Goal: Task Accomplishment & Management: Complete application form

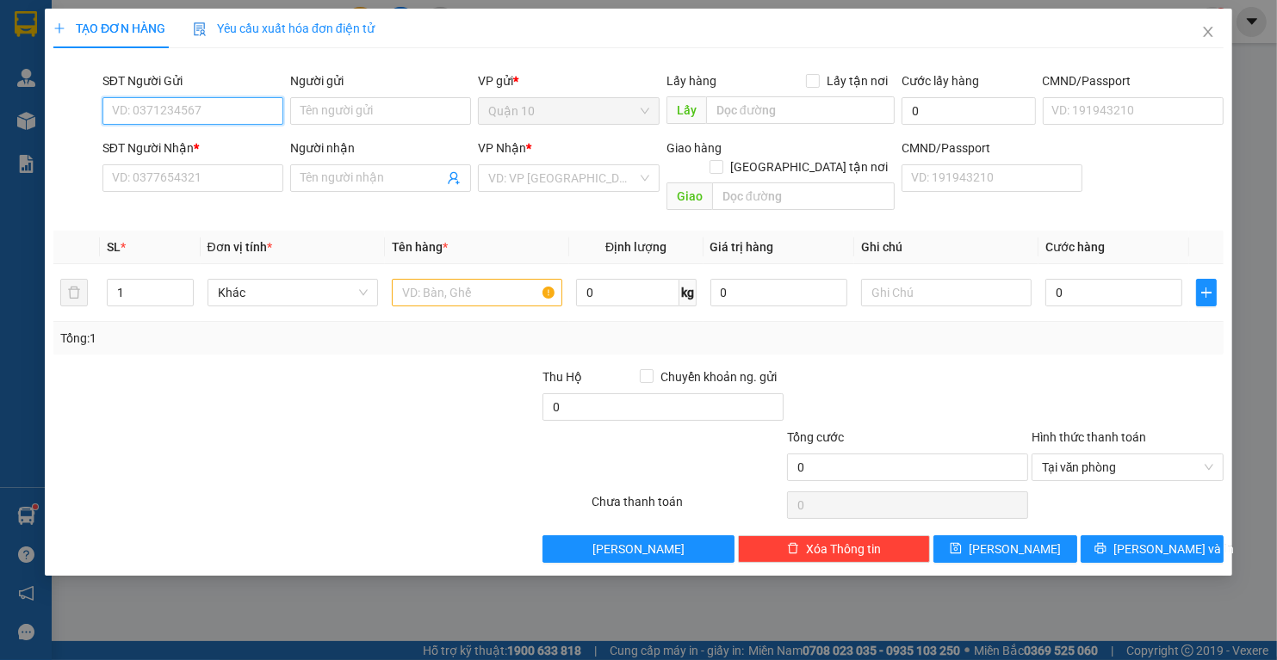
click at [138, 110] on input "SĐT Người Gửi" at bounding box center [192, 111] width 181 height 28
type input "0965088099"
click at [172, 144] on div "0965088099 - VINASING" at bounding box center [193, 145] width 160 height 19
type input "VINASING"
type input "0329825030"
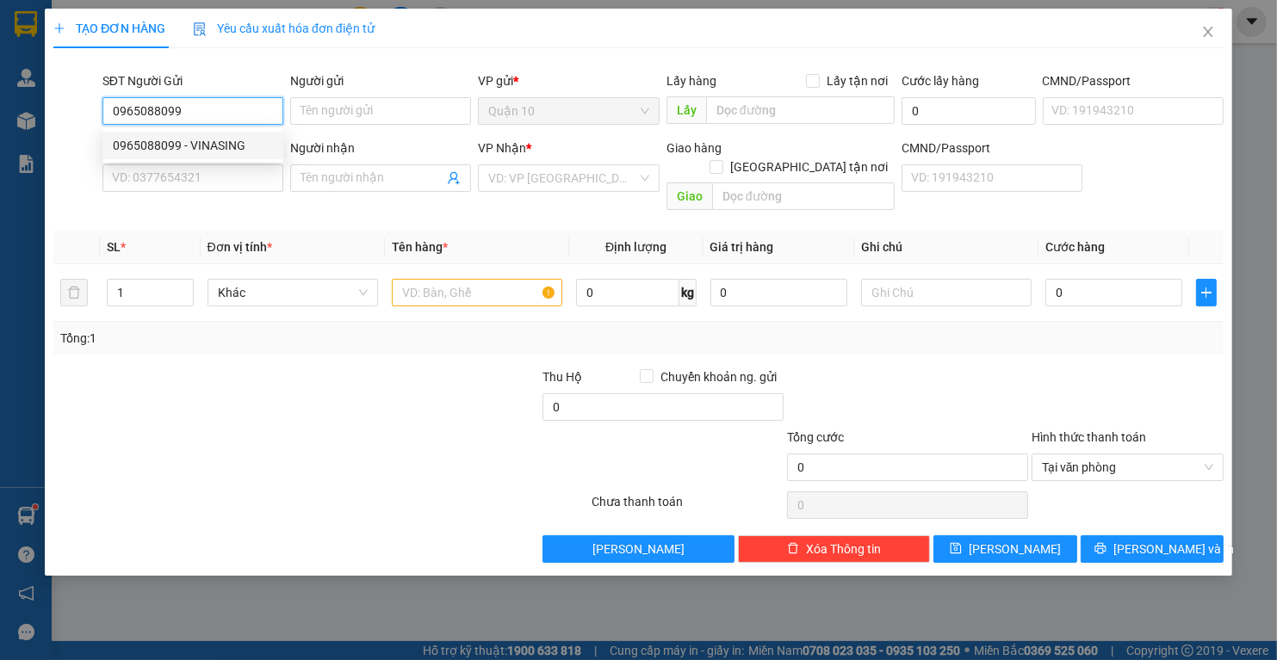
type input "NHUNG"
type input "0965088099"
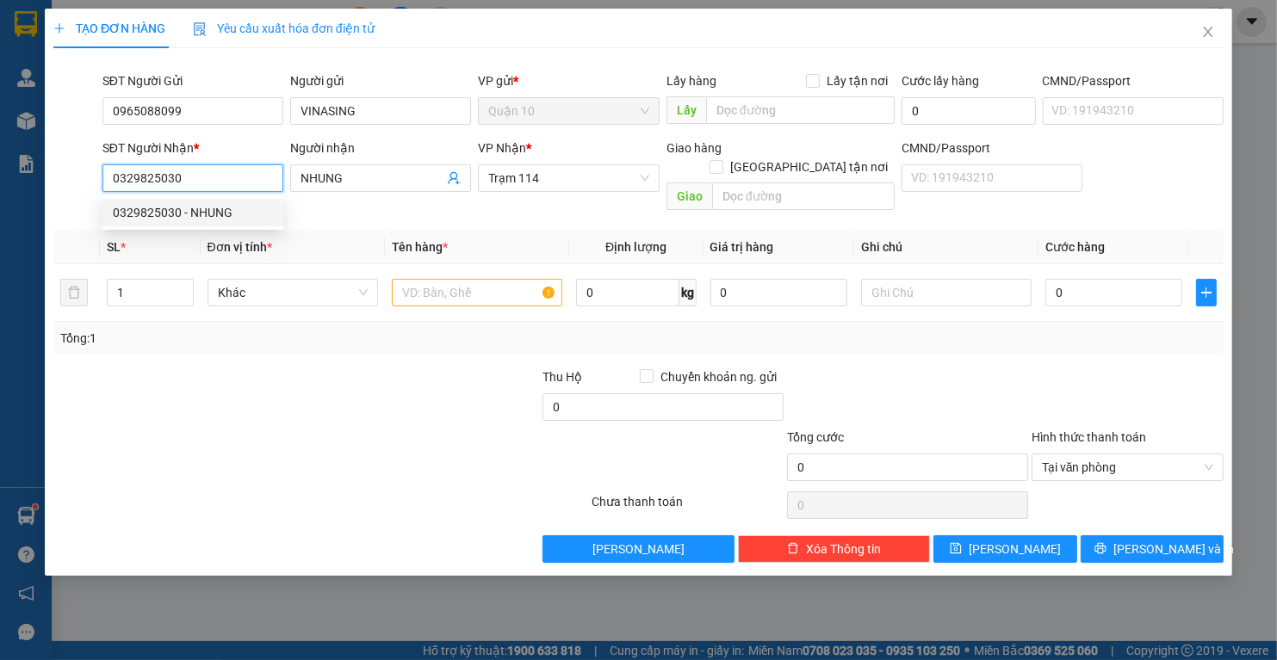
drag, startPoint x: 186, startPoint y: 183, endPoint x: 109, endPoint y: 180, distance: 76.7
click at [109, 180] on input "0329825030" at bounding box center [192, 178] width 181 height 28
click at [162, 210] on div "0945157602 - [PERSON_NAME]" at bounding box center [198, 212] width 170 height 19
type input "0945157602"
type input "KHÁNH"
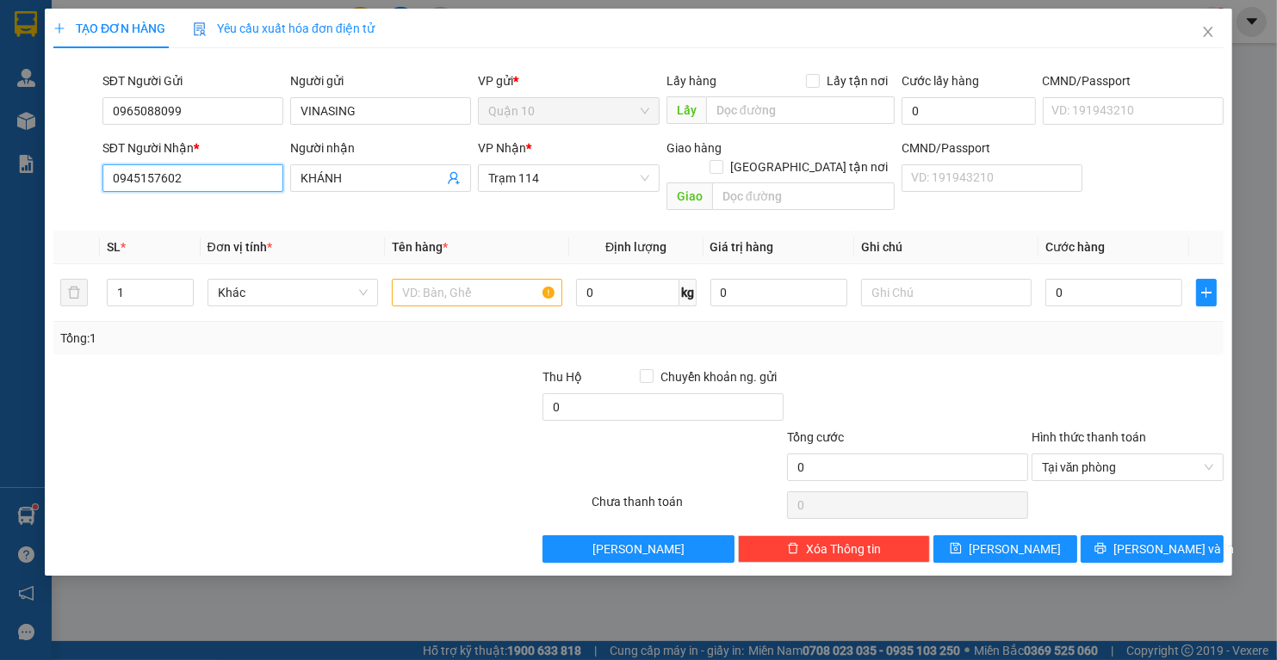
type input "0945157602"
click at [331, 390] on div at bounding box center [418, 398] width 245 height 60
click at [452, 282] on input "text" at bounding box center [477, 293] width 170 height 28
click at [761, 279] on input "0" at bounding box center [778, 293] width 137 height 28
type input "2.900.000"
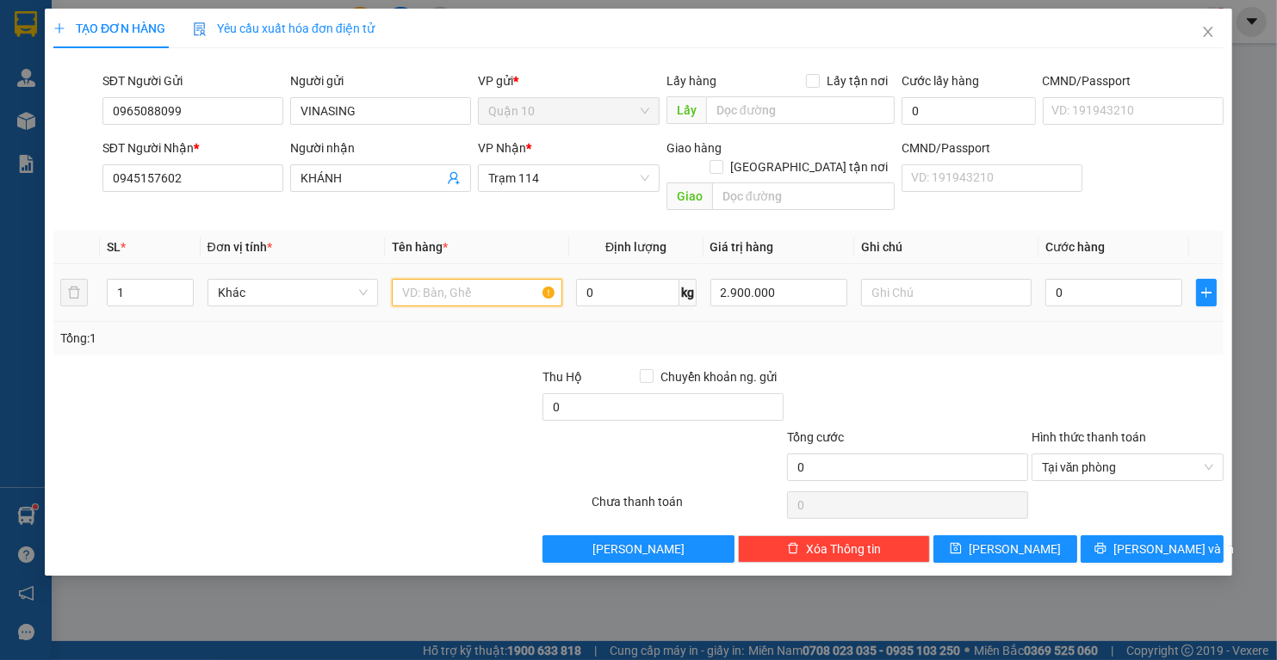
click at [455, 279] on input "text" at bounding box center [477, 293] width 170 height 28
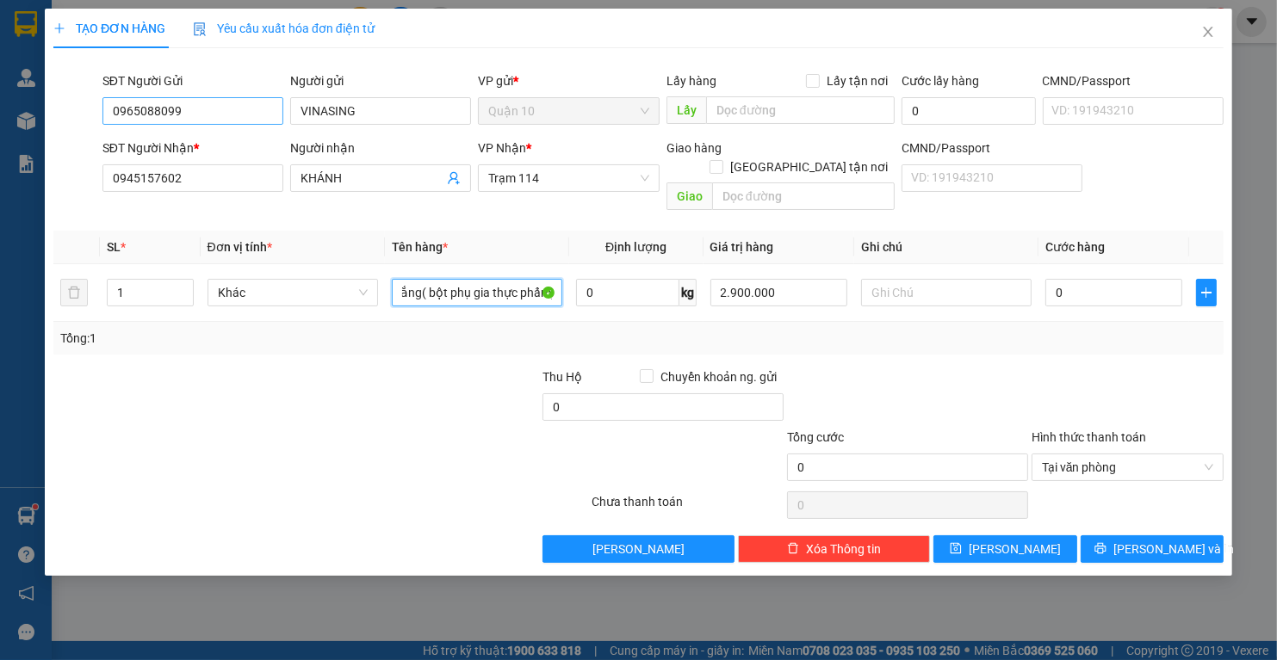
type input "bao màu trắng( bột phụ gia thực phẩm)"
drag, startPoint x: 198, startPoint y: 110, endPoint x: 67, endPoint y: 92, distance: 132.1
click at [73, 96] on div "SĐT Người Gửi 0965088099 0965088099 Người gửi VINASING VP gửi * Quận 10 Lấy hàn…" at bounding box center [639, 101] width 1174 height 60
click at [1126, 279] on input "0" at bounding box center [1113, 293] width 137 height 28
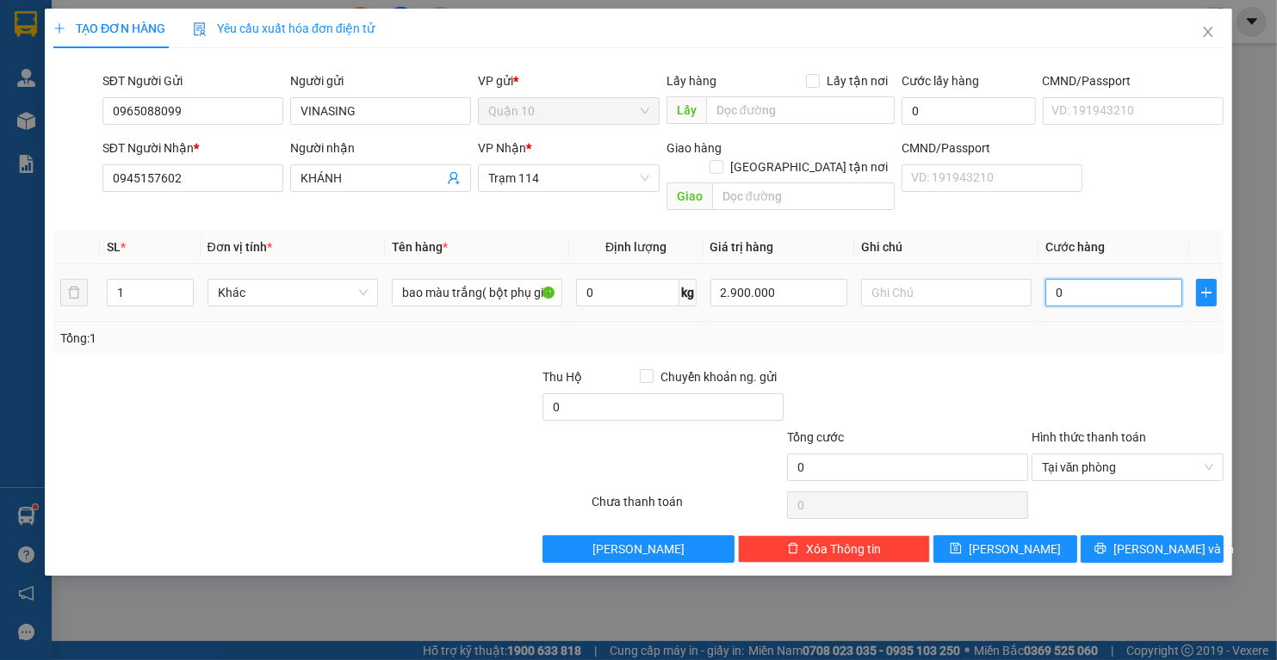
type input "7"
type input "70"
type input "70.000"
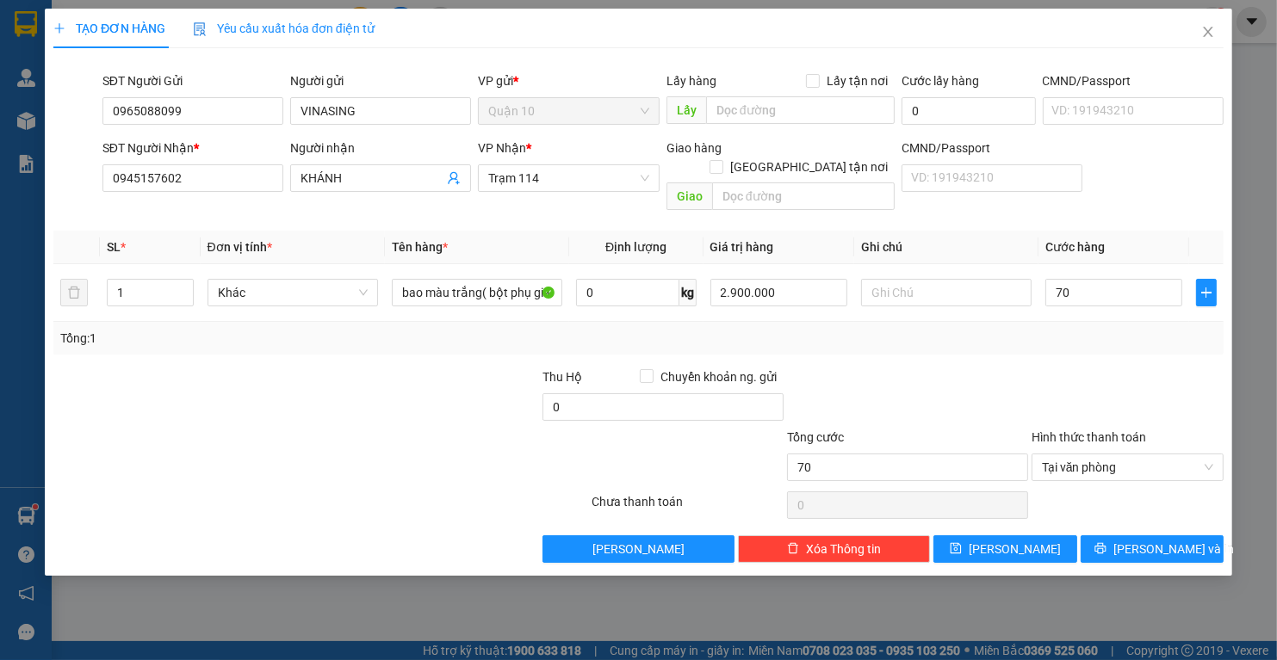
type input "70.000"
click at [1094, 343] on div "Transit Pickup Surcharge Ids Transit Deliver Surcharge Ids Transit Deliver Surc…" at bounding box center [638, 312] width 1170 height 501
click at [1181, 540] on span "[PERSON_NAME] và In" at bounding box center [1173, 549] width 121 height 19
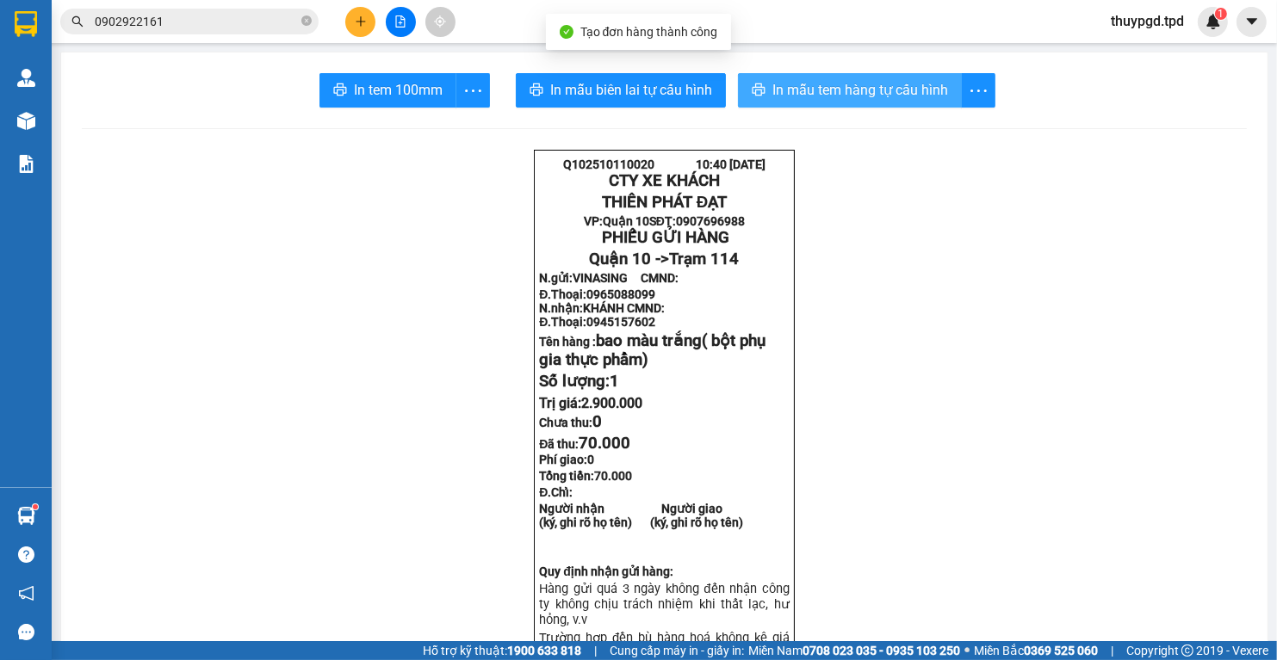
click at [830, 86] on span "In mẫu tem hàng tự cấu hình" at bounding box center [860, 90] width 176 height 22
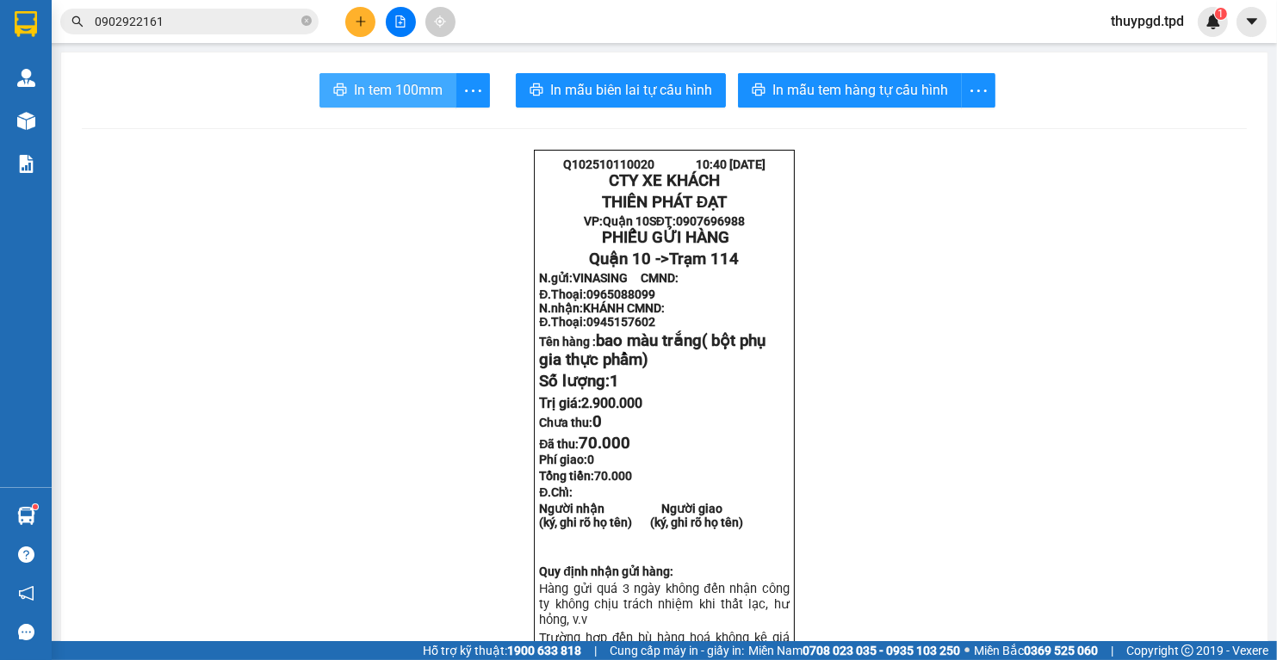
click at [346, 83] on button "In tem 100mm" at bounding box center [387, 90] width 137 height 34
click at [359, 13] on button at bounding box center [360, 22] width 30 height 30
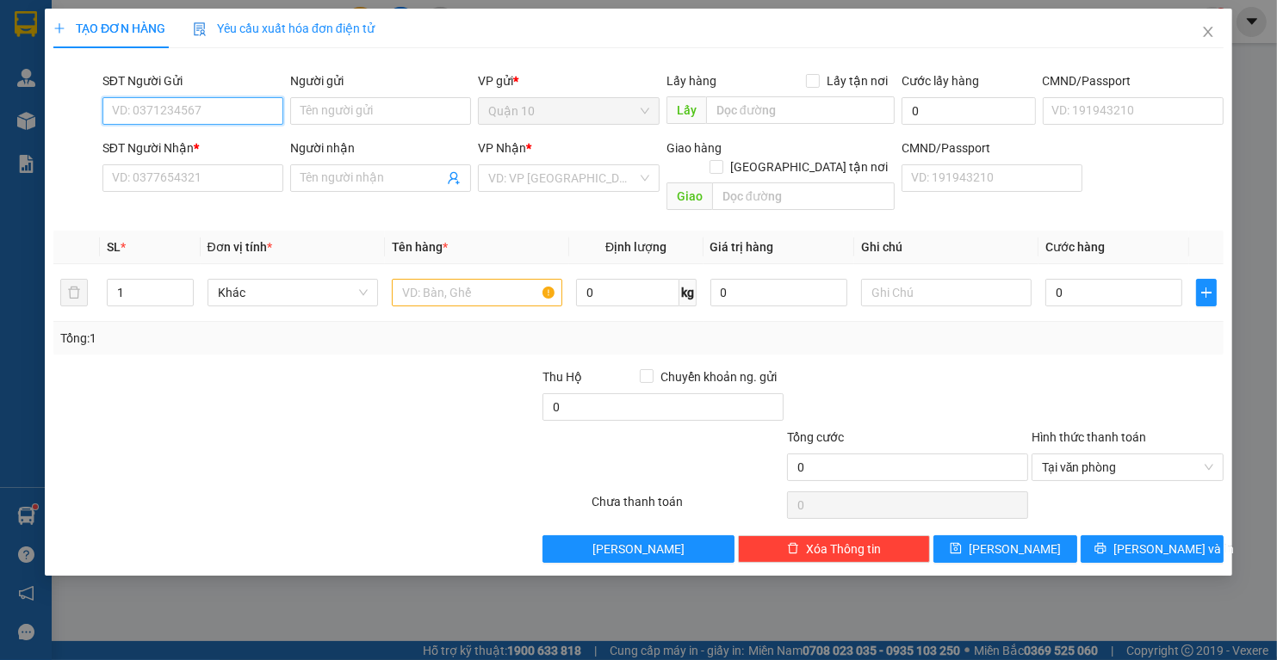
click at [250, 107] on input "SĐT Người Gửi" at bounding box center [192, 111] width 181 height 28
click at [226, 144] on div "0974804117 - hào" at bounding box center [193, 145] width 160 height 19
type input "0974804117"
type input "hào"
type input "036201010910"
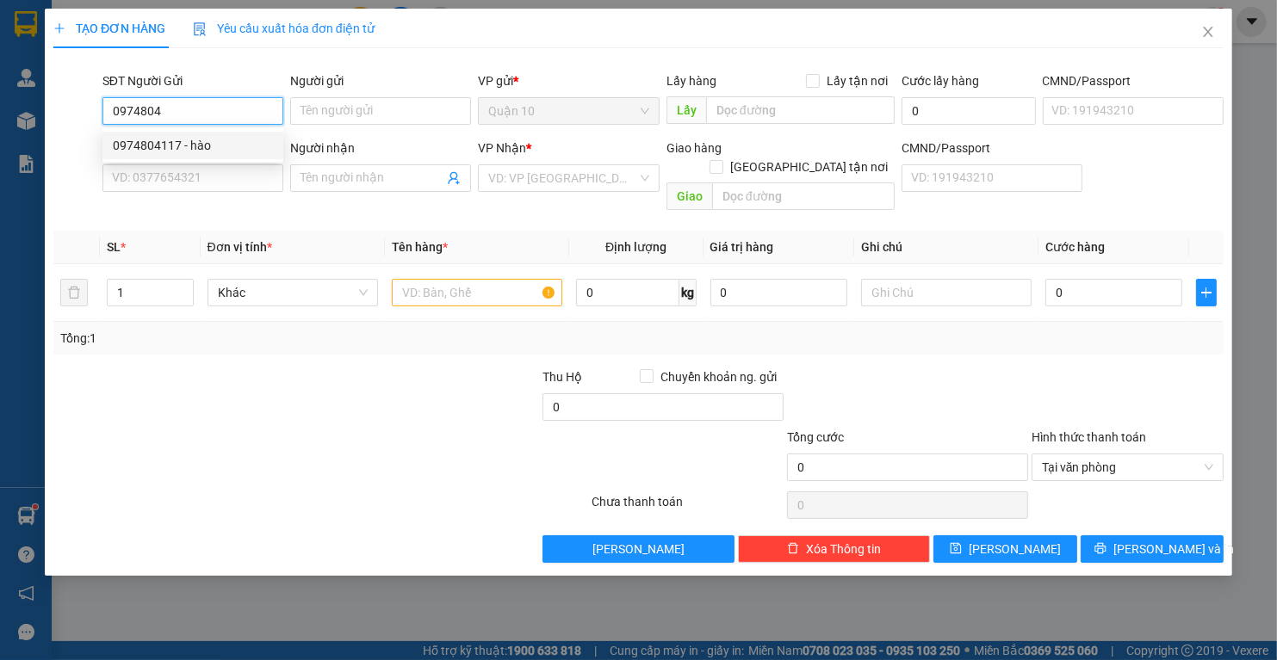
type input "0866082627"
type input "hoàng (otô tân phú"
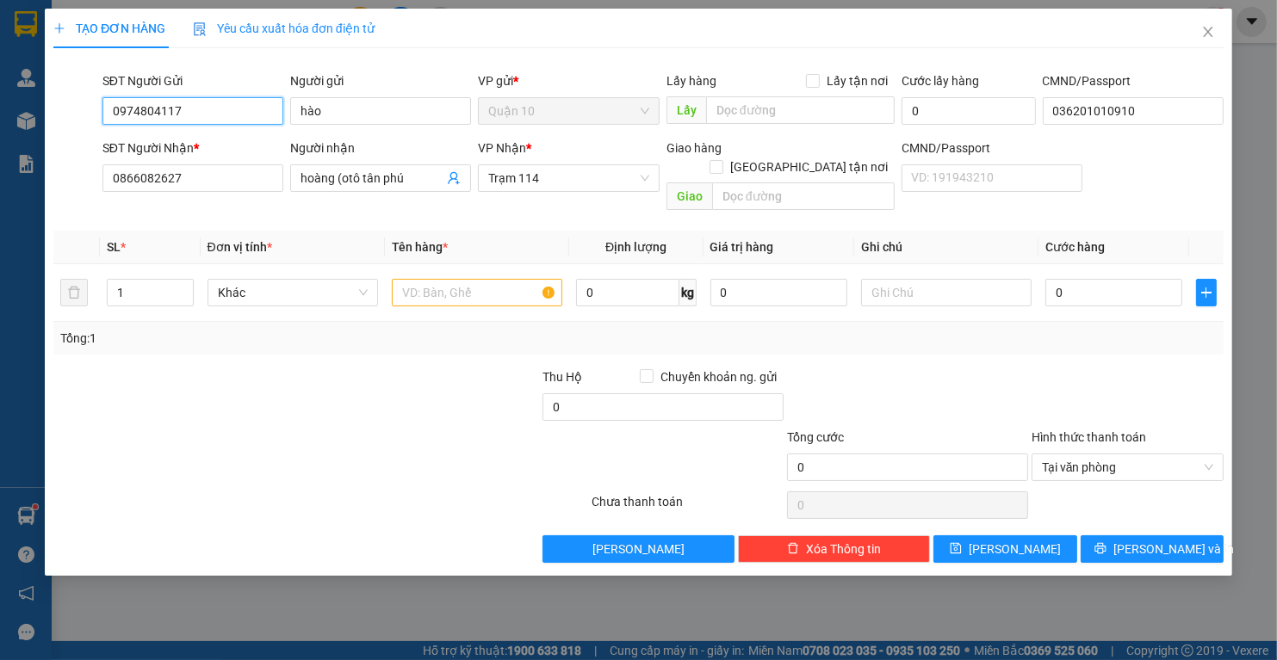
type input "0974804117"
click at [300, 368] on div at bounding box center [418, 398] width 245 height 60
click at [437, 279] on input "text" at bounding box center [477, 293] width 170 height 28
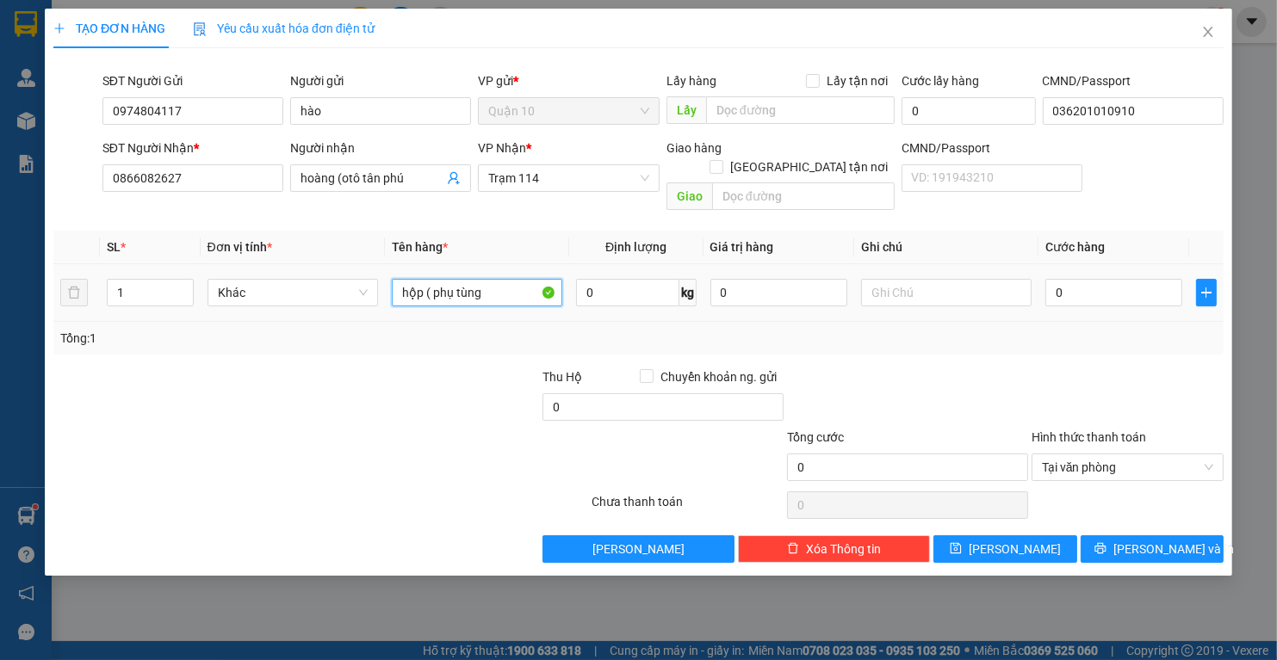
type input "hộp ( phụ tùng)"
click at [933, 329] on div "Tổng: 1" at bounding box center [638, 338] width 1156 height 19
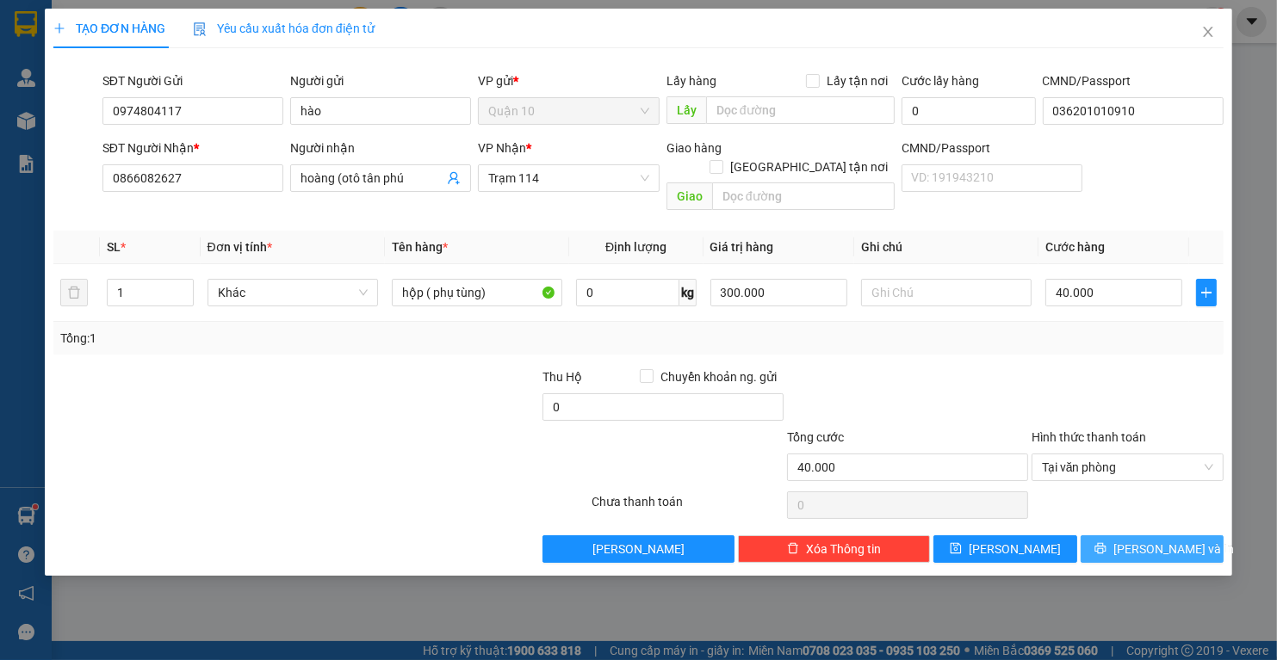
click at [1106, 542] on icon "printer" at bounding box center [1100, 548] width 12 height 12
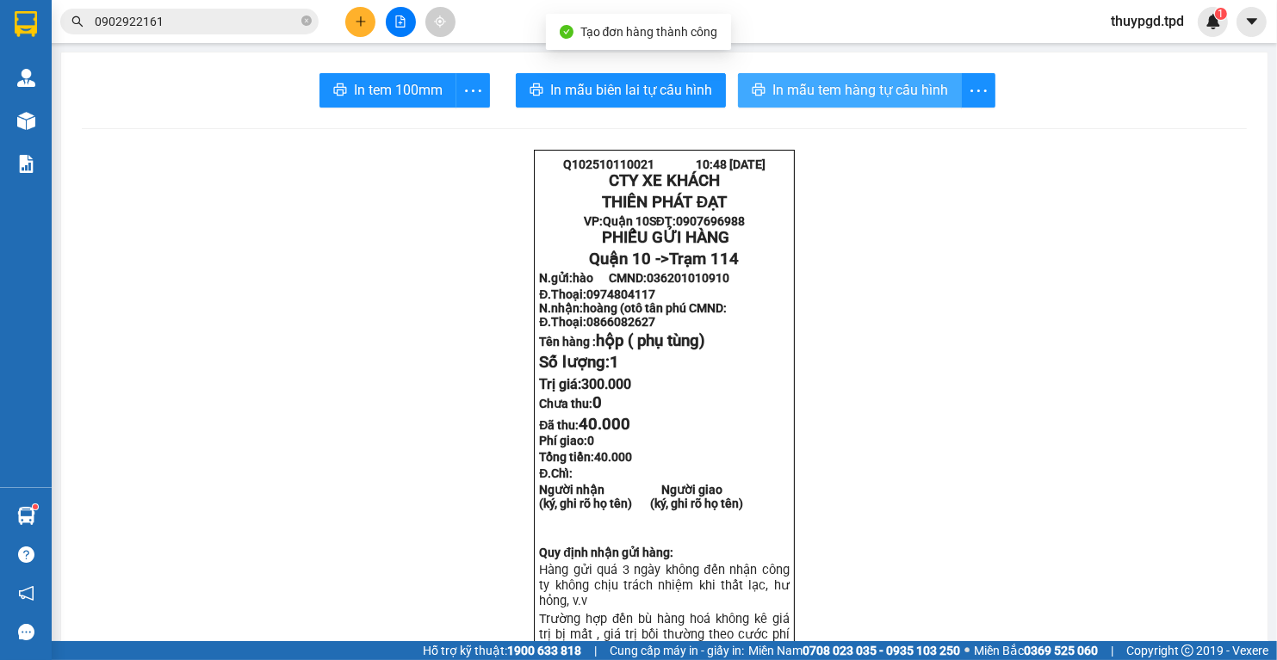
click at [916, 86] on span "In mẫu tem hàng tự cấu hình" at bounding box center [860, 90] width 176 height 22
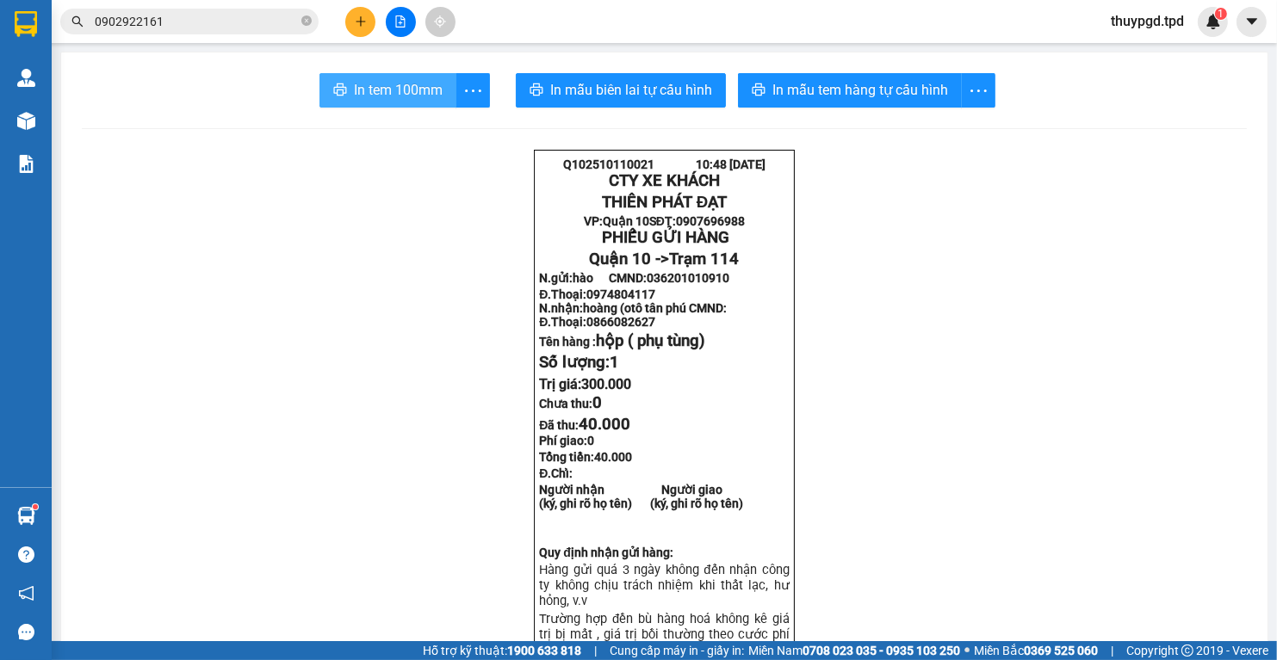
click at [360, 86] on span "In tem 100mm" at bounding box center [398, 90] width 89 height 22
click at [406, 17] on icon "file-add" at bounding box center [400, 21] width 12 height 12
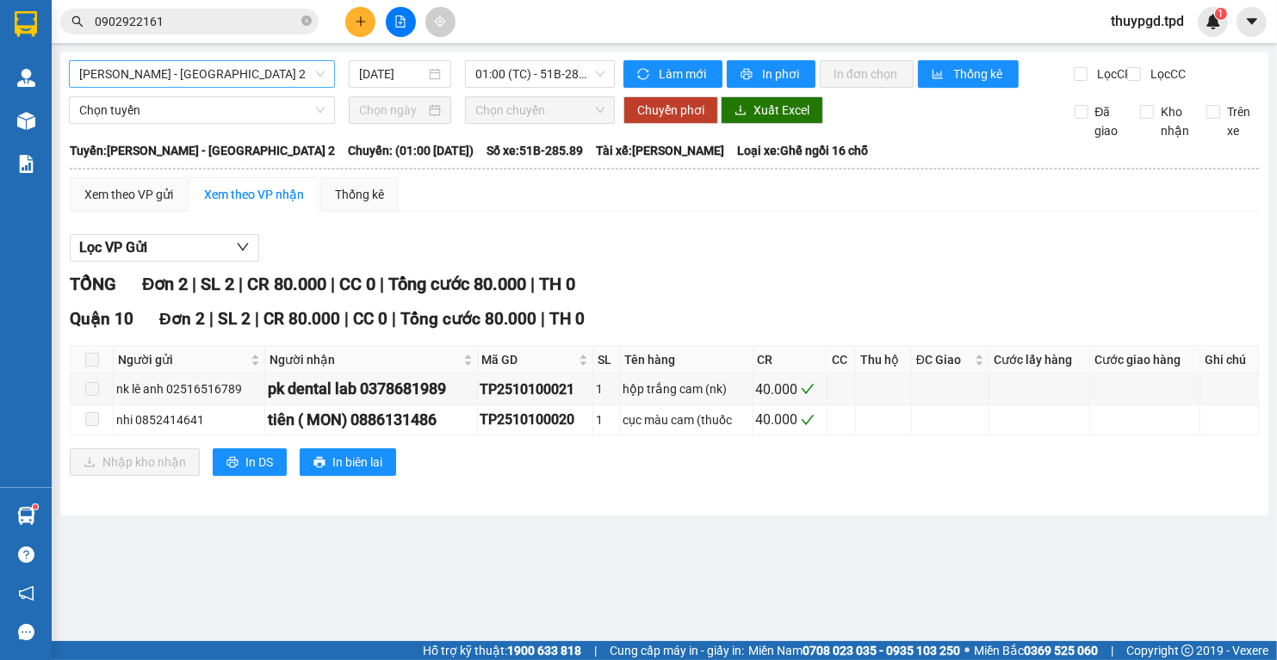
click at [186, 72] on span "[PERSON_NAME] - [GEOGRAPHIC_DATA] 2" at bounding box center [201, 74] width 245 height 26
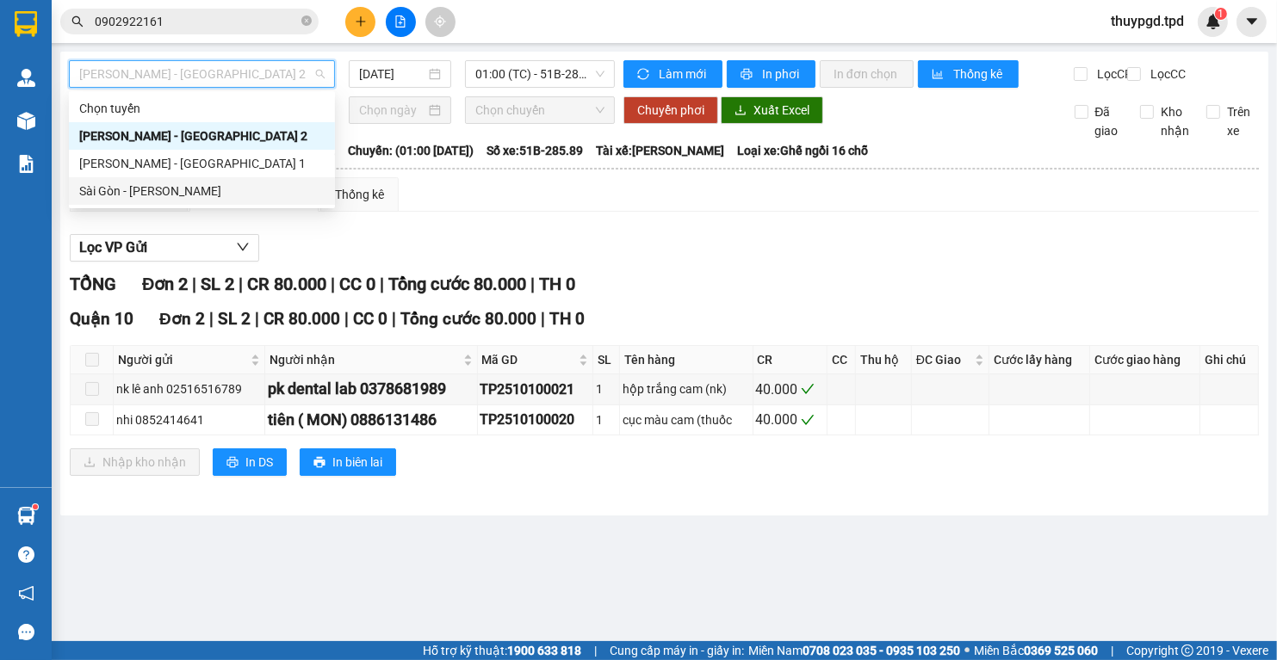
click at [145, 189] on div "Sài Gòn - [PERSON_NAME]" at bounding box center [201, 191] width 245 height 19
type input "[DATE]"
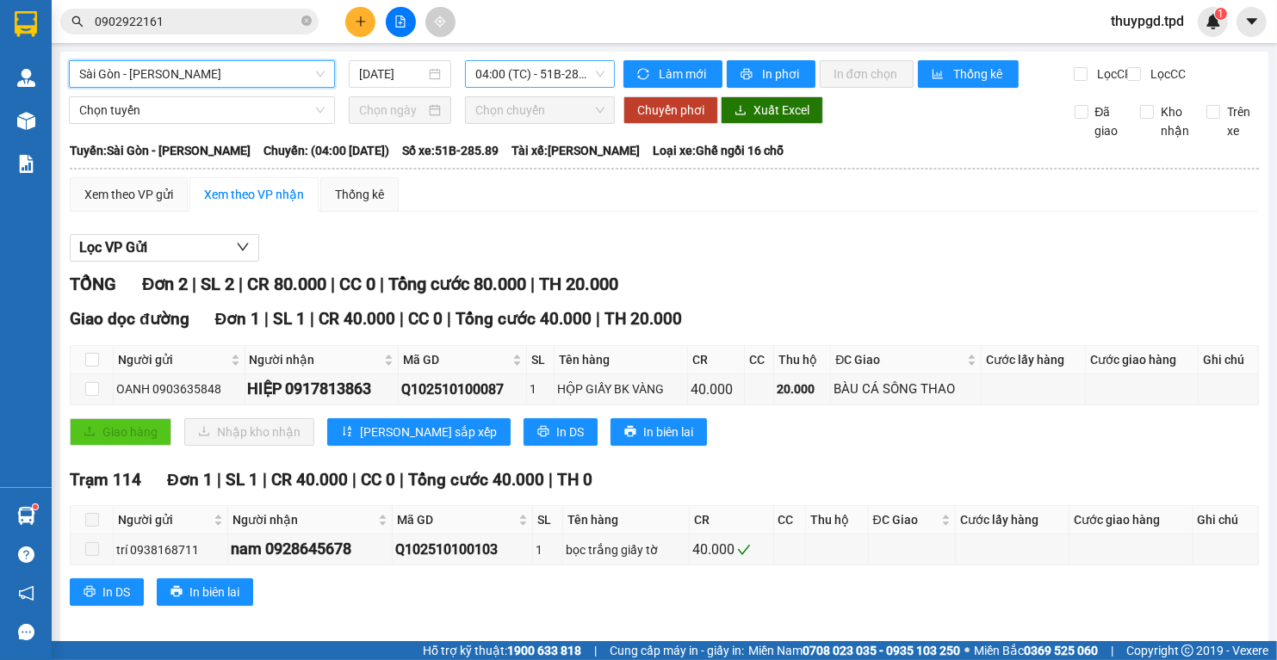
click at [532, 62] on span "04:00 (TC) - 51B-285.89" at bounding box center [539, 74] width 129 height 26
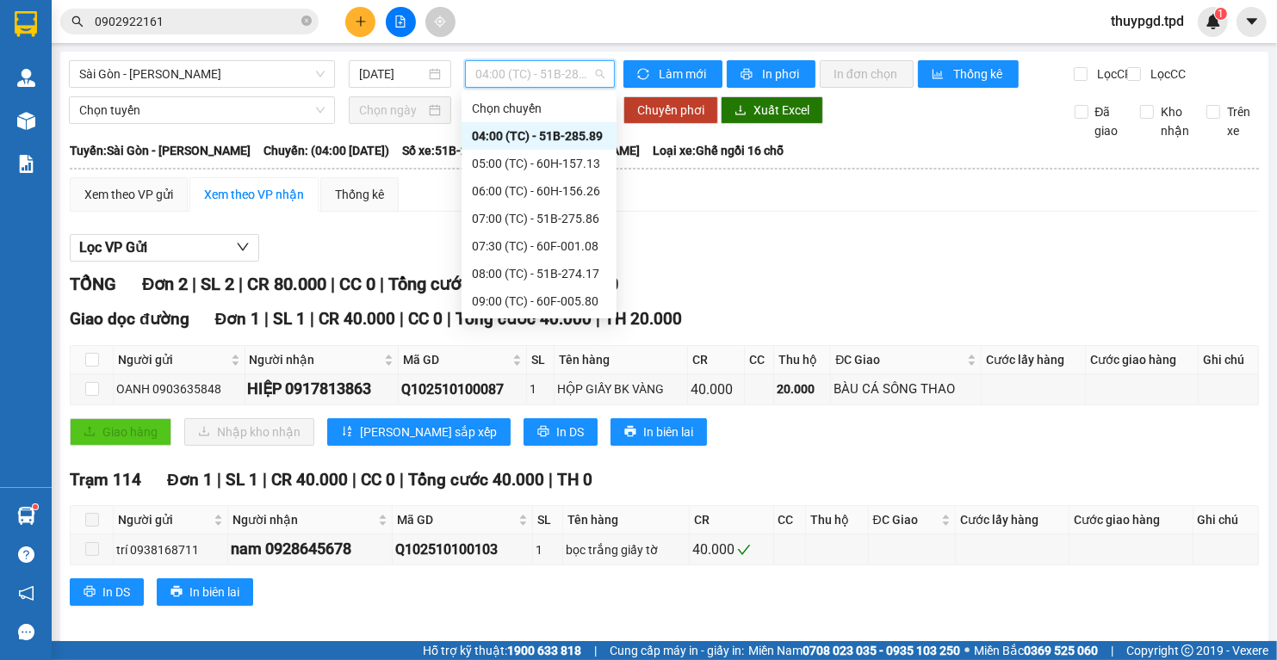
click at [573, 319] on div "10:00 (TC) - 51B-275.60" at bounding box center [539, 328] width 134 height 19
